Goal: Task Accomplishment & Management: Manage account settings

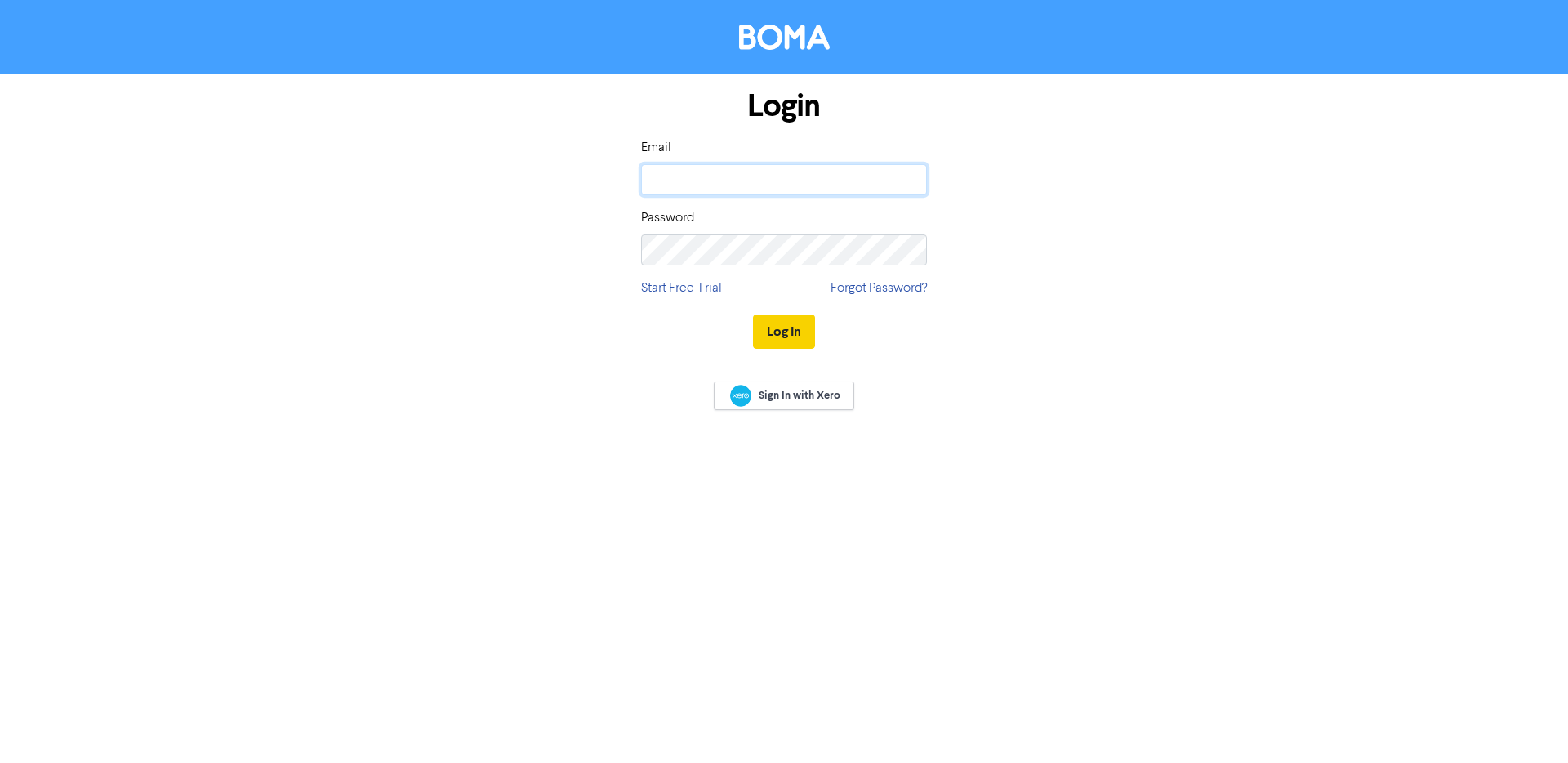
type input "[EMAIL_ADDRESS][DOMAIN_NAME]"
click at [786, 338] on button "Log In" at bounding box center [783, 331] width 62 height 34
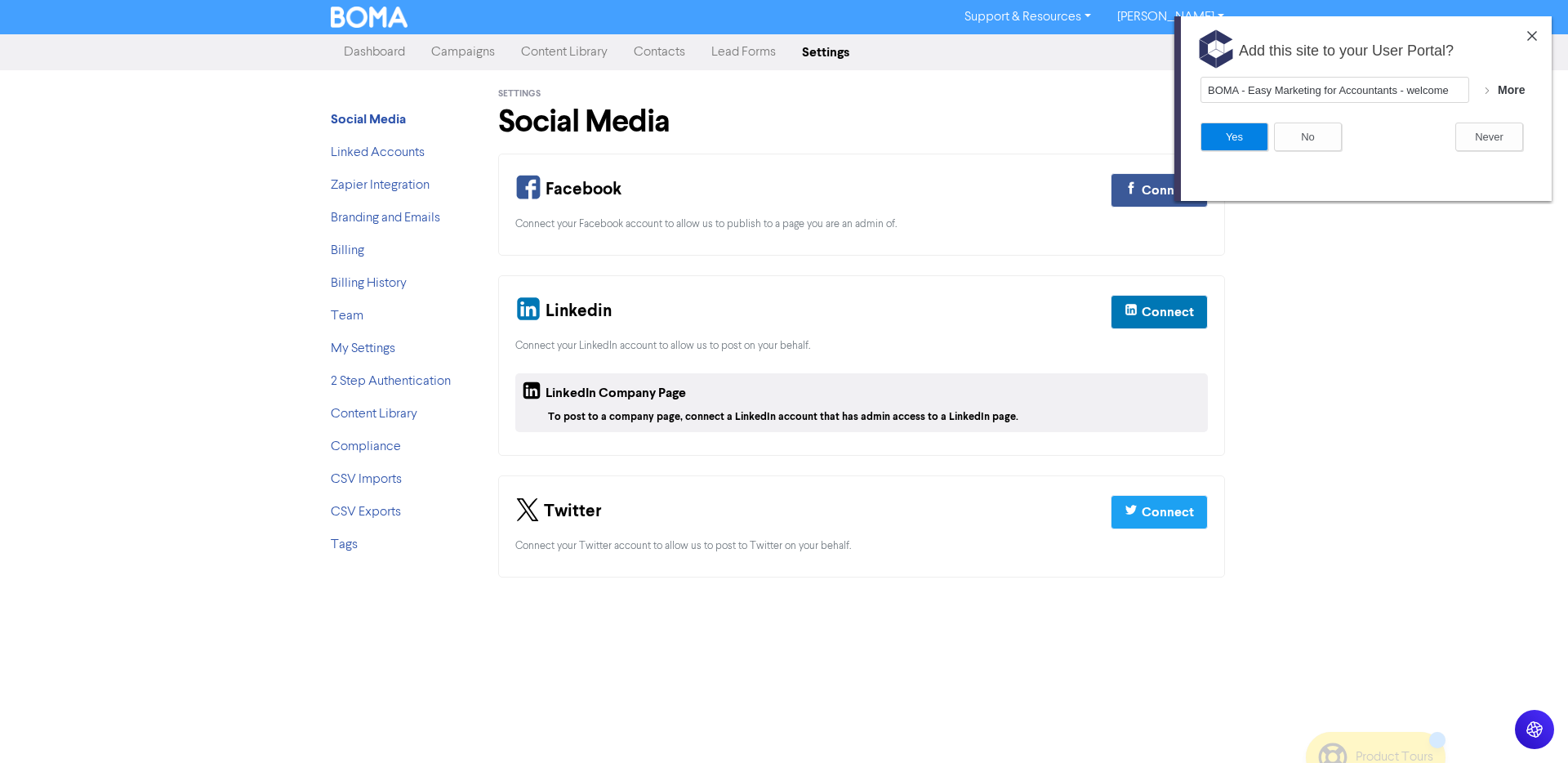
click at [1536, 34] on img at bounding box center [1531, 36] width 10 height 10
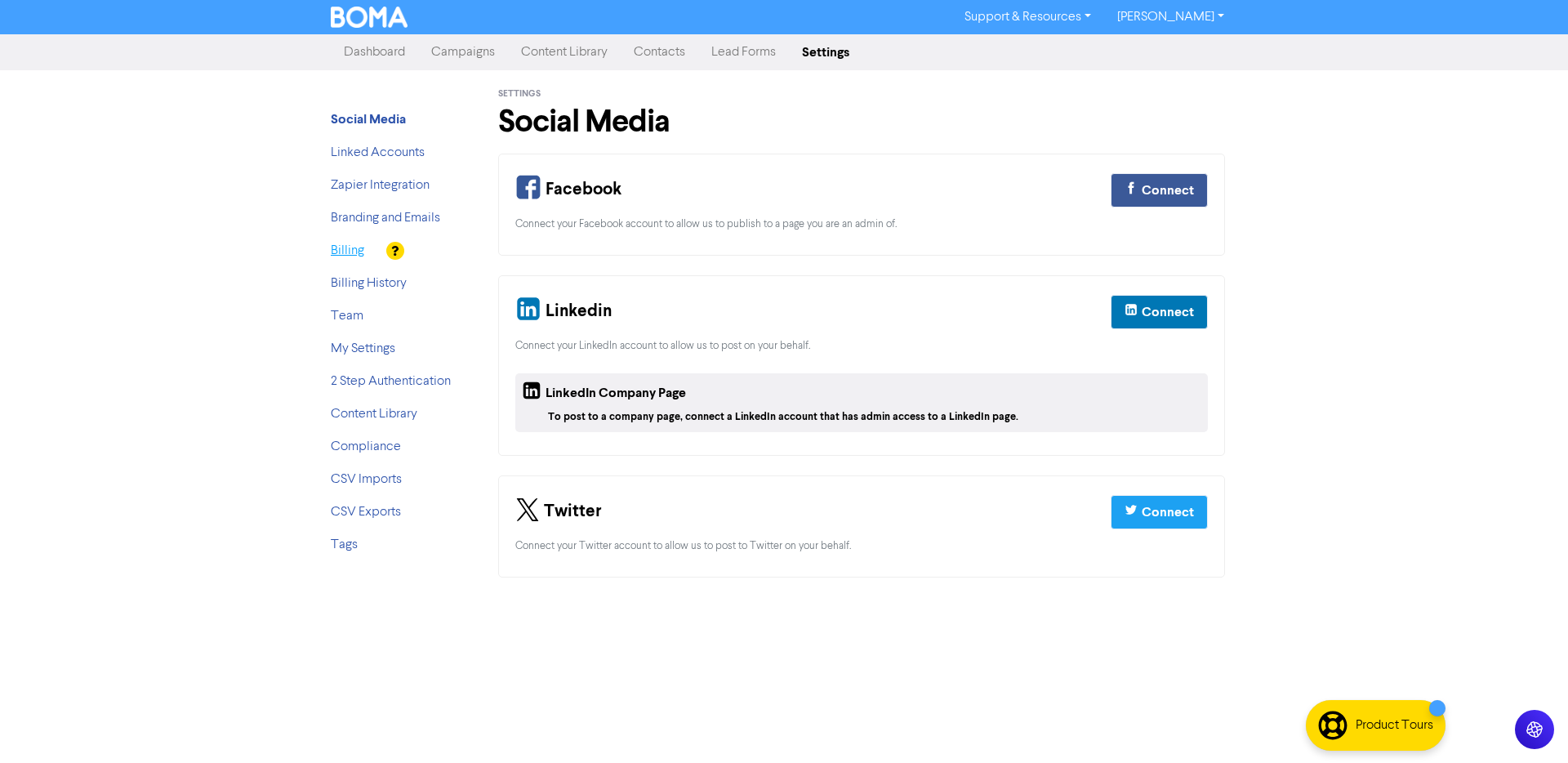
click at [355, 250] on link "Billing" at bounding box center [347, 250] width 33 height 13
